Goal: Ask a question

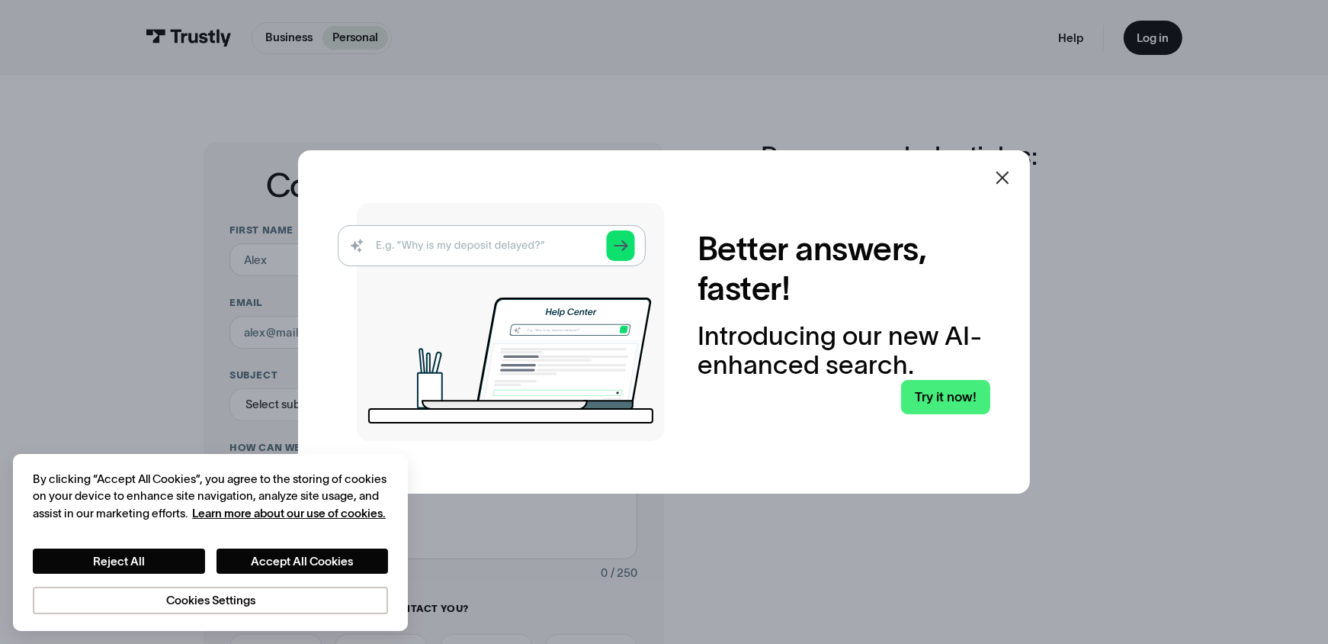
click at [1007, 187] on div at bounding box center [1003, 178] width 18 height 18
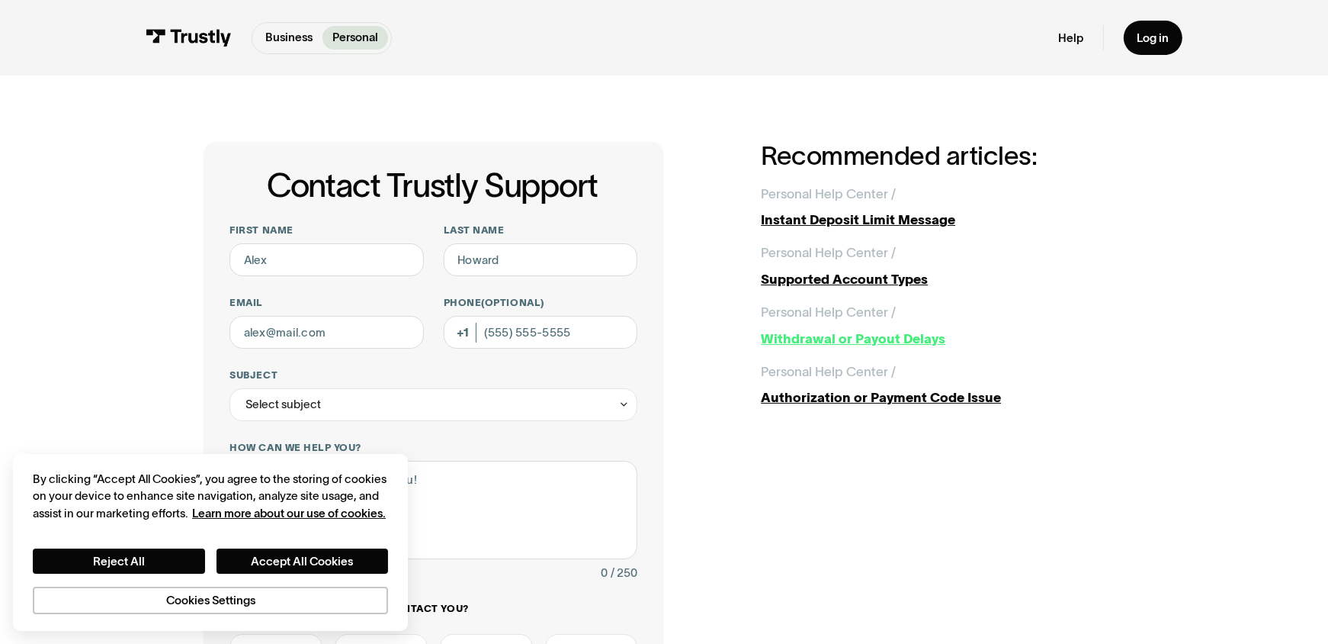
click at [794, 336] on div "Withdrawal or Payout Delays" at bounding box center [943, 339] width 364 height 20
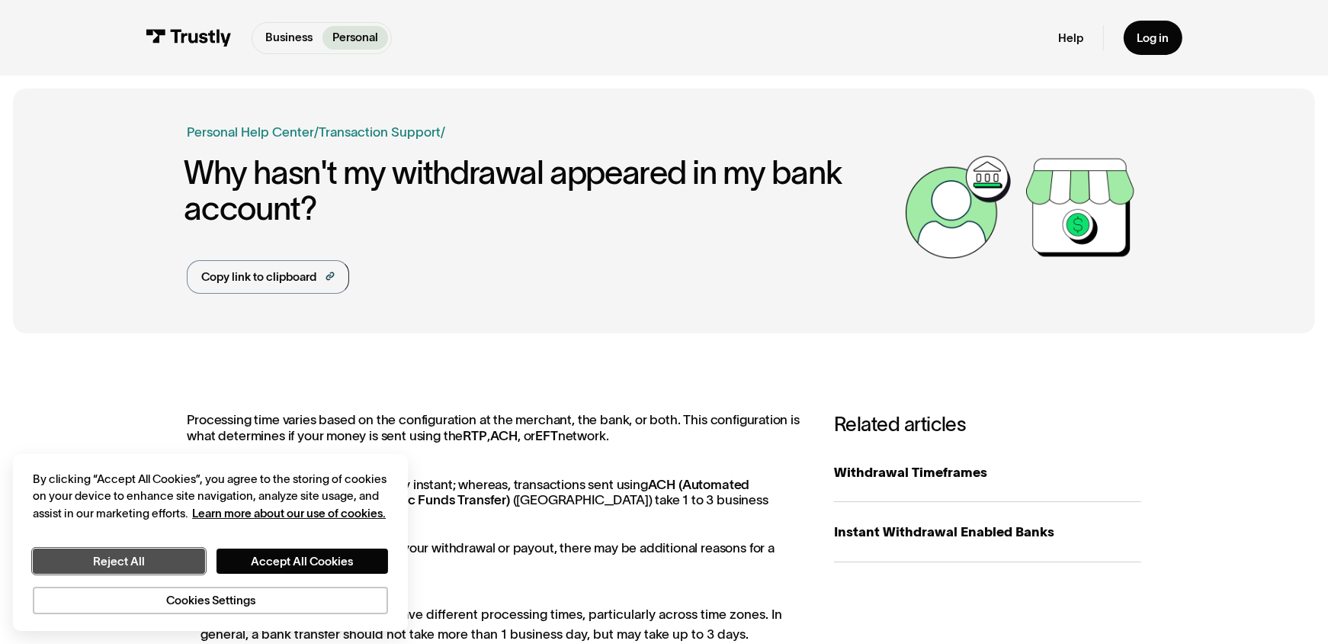
click at [165, 554] on button "Reject All" at bounding box center [119, 560] width 172 height 24
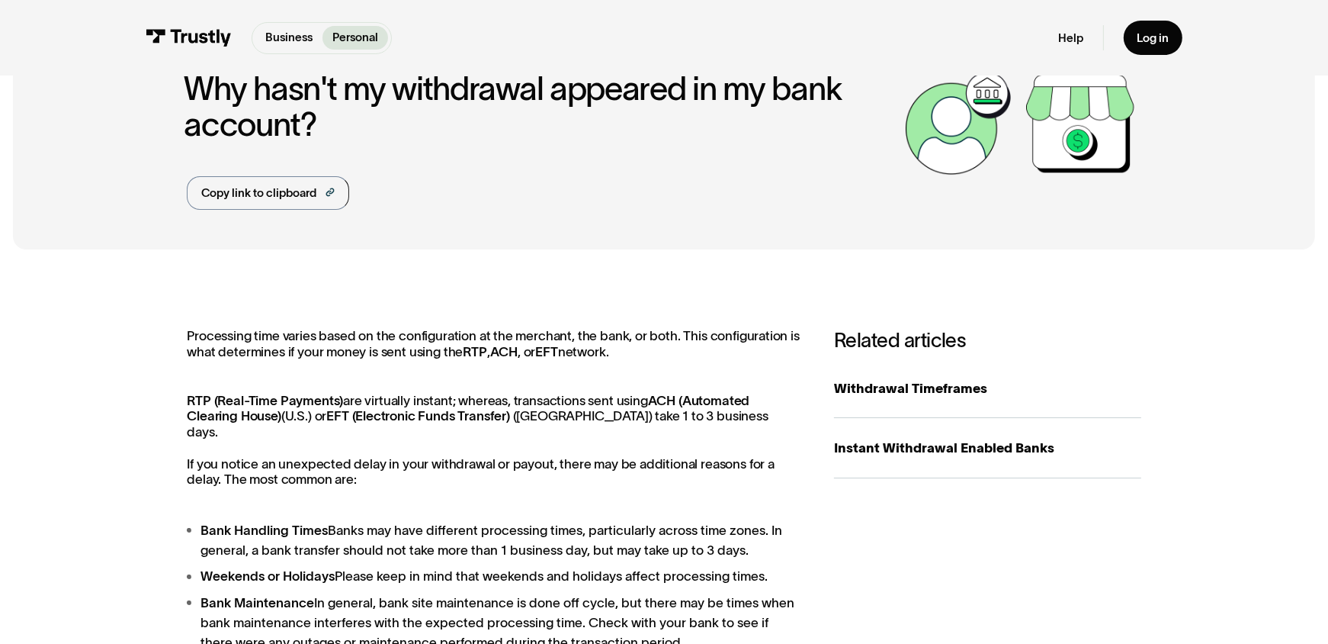
scroll to position [85, 0]
